Goal: Task Accomplishment & Management: Manage account settings

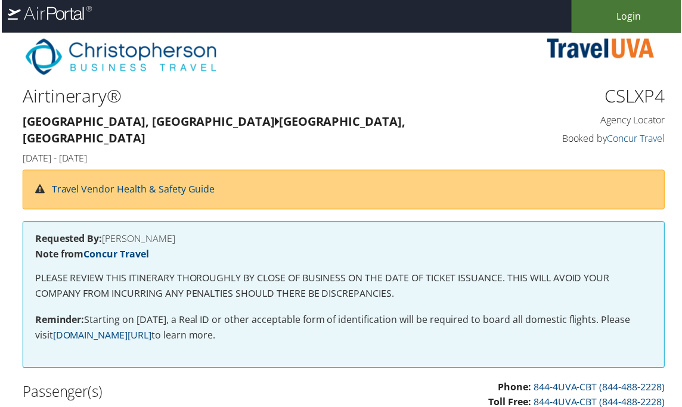
click at [620, 11] on link "Login" at bounding box center [629, 16] width 114 height 33
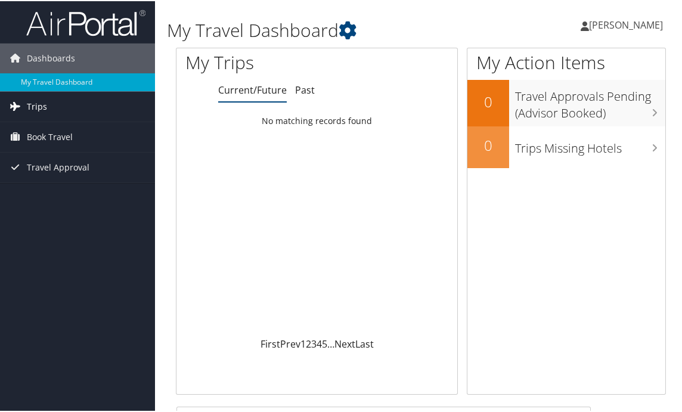
click at [55, 112] on link "Trips" at bounding box center [77, 106] width 155 height 30
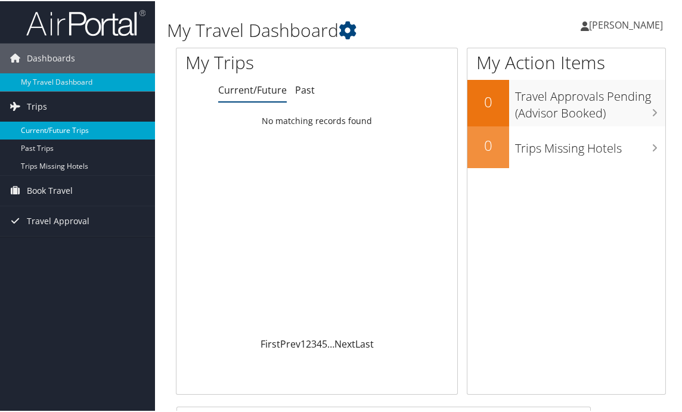
click at [39, 131] on link "Current/Future Trips" at bounding box center [77, 129] width 155 height 18
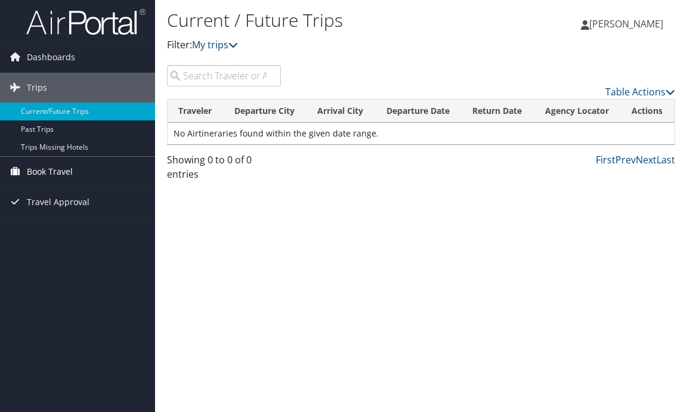
click at [36, 171] on span "Book Travel" at bounding box center [50, 172] width 46 height 30
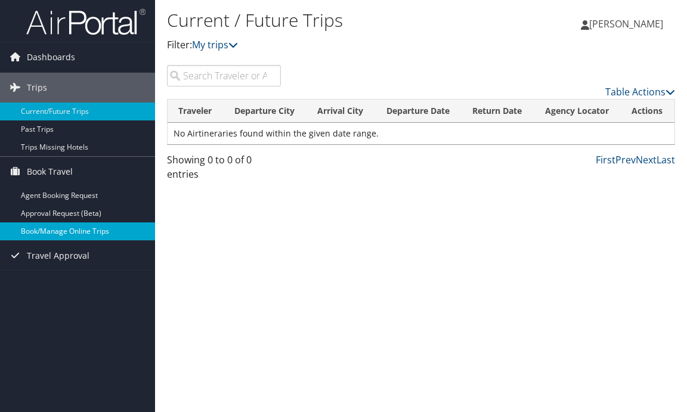
click at [51, 232] on link "Book/Manage Online Trips" at bounding box center [77, 231] width 155 height 18
